Goal: Download file/media

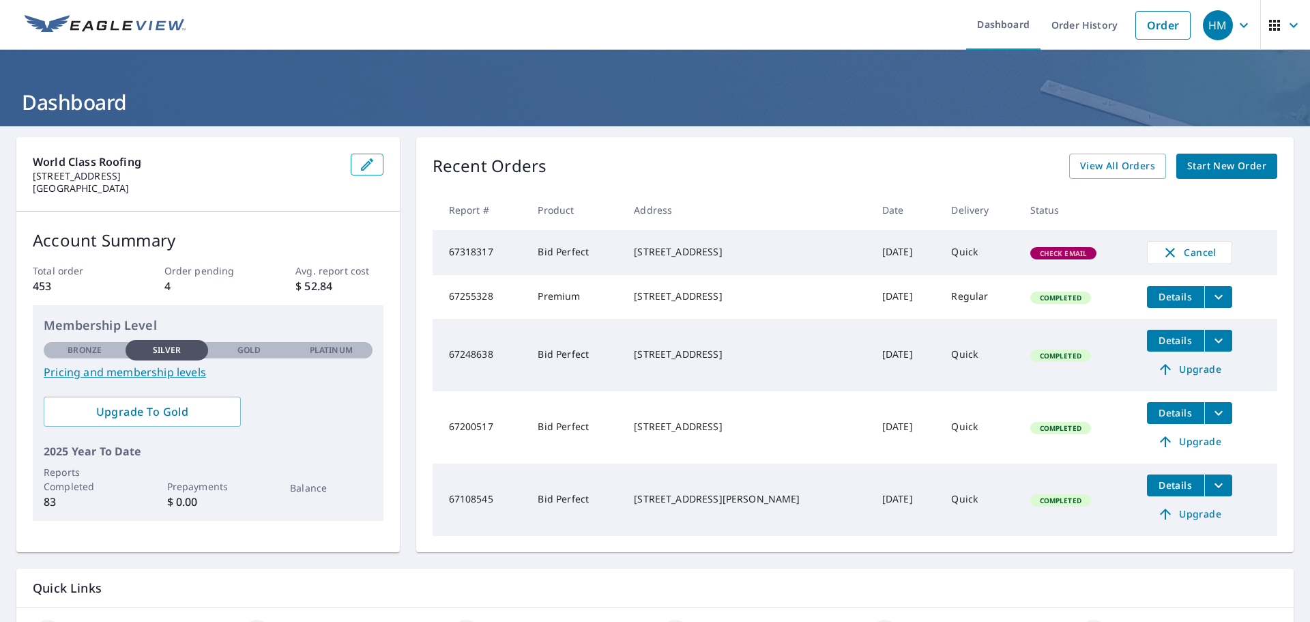
click at [1049, 257] on span "Check Email" at bounding box center [1064, 253] width 64 height 10
drag, startPoint x: 676, startPoint y: 261, endPoint x: 718, endPoint y: 261, distance: 41.6
click at [682, 259] on div "[STREET_ADDRESS]" at bounding box center [747, 252] width 226 height 14
click at [1169, 347] on span "Details" at bounding box center [1175, 340] width 41 height 13
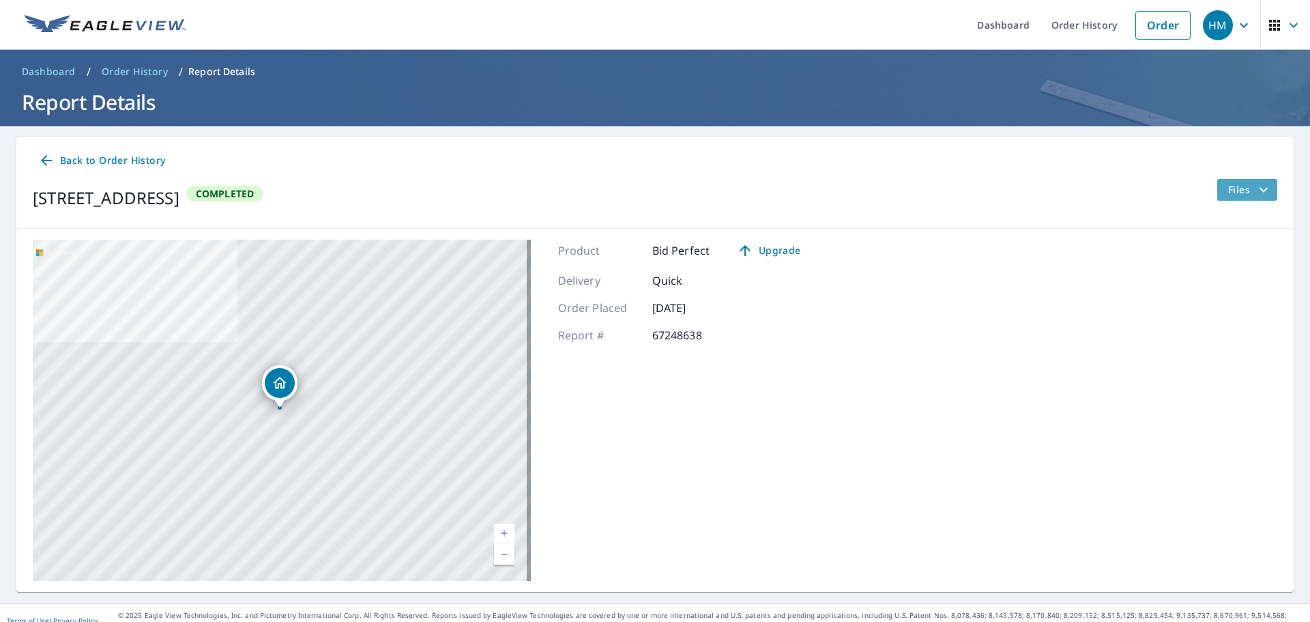
click at [1259, 190] on icon "filesDropdownBtn-67248638" at bounding box center [1263, 189] width 8 height 5
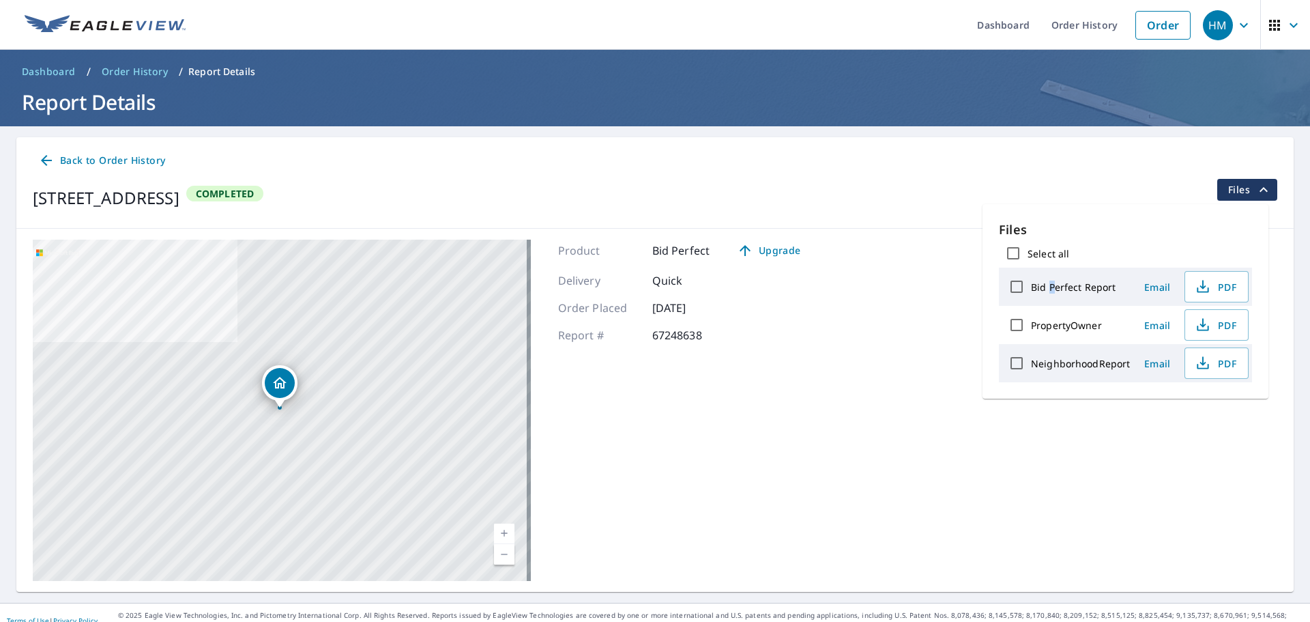
drag, startPoint x: 1050, startPoint y: 290, endPoint x: 1072, endPoint y: 297, distance: 22.9
click at [1052, 291] on label "Bid Perfect Report" at bounding box center [1073, 286] width 85 height 13
click at [1015, 291] on input "Bid Perfect Report" at bounding box center [1016, 286] width 29 height 29
checkbox input "true"
click at [1216, 287] on span "PDF" at bounding box center [1215, 286] width 44 height 16
